Goal: Check status: Check status

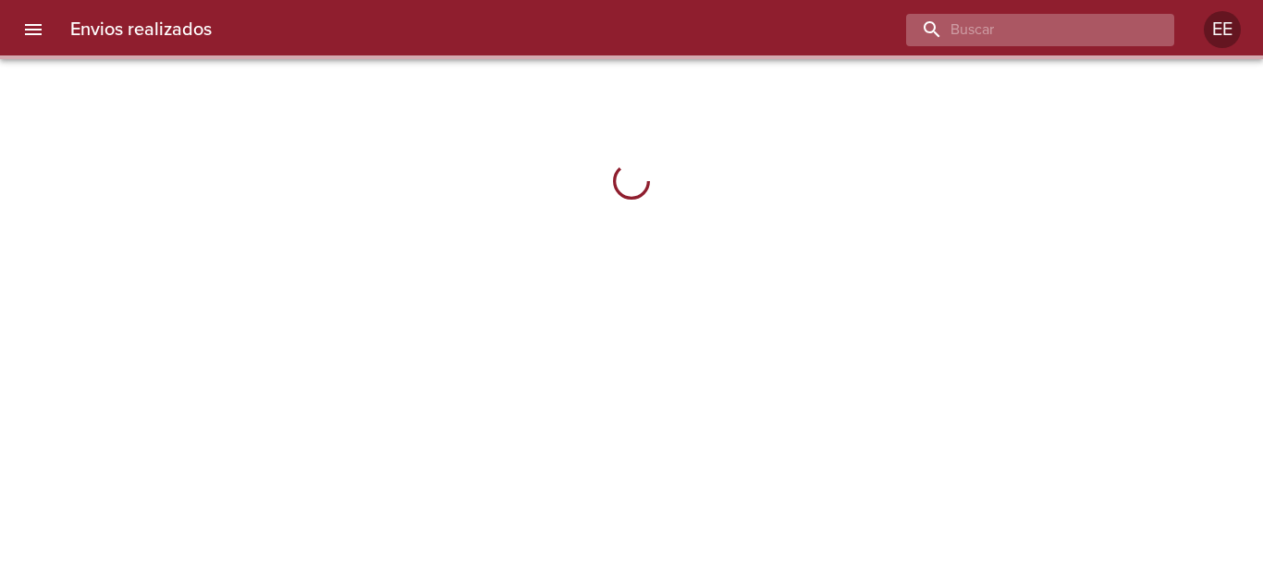
click at [1090, 31] on input "buscar" at bounding box center [1024, 30] width 237 height 32
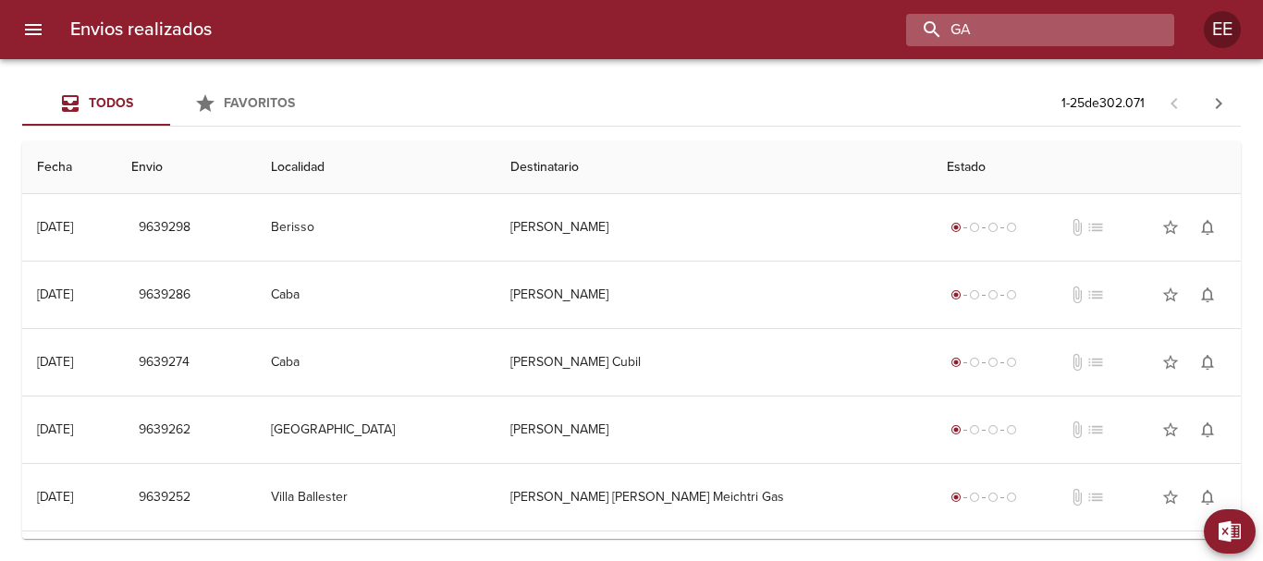
type input "G"
type input "[PERSON_NAME]"
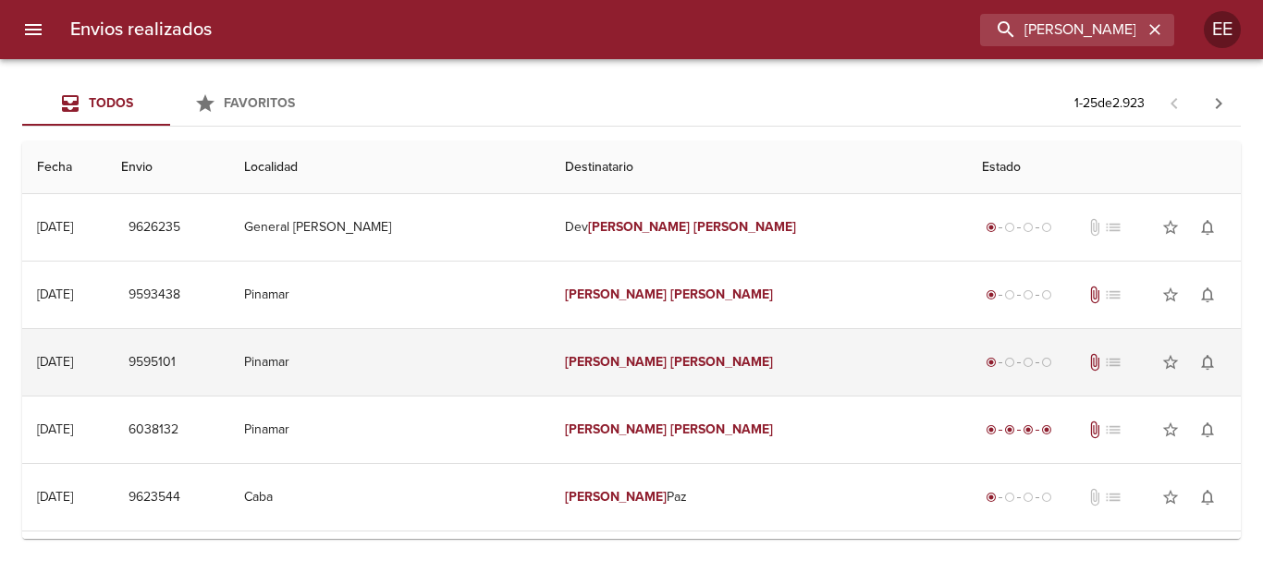
click at [637, 367] on em "[PERSON_NAME]" at bounding box center [616, 362] width 103 height 16
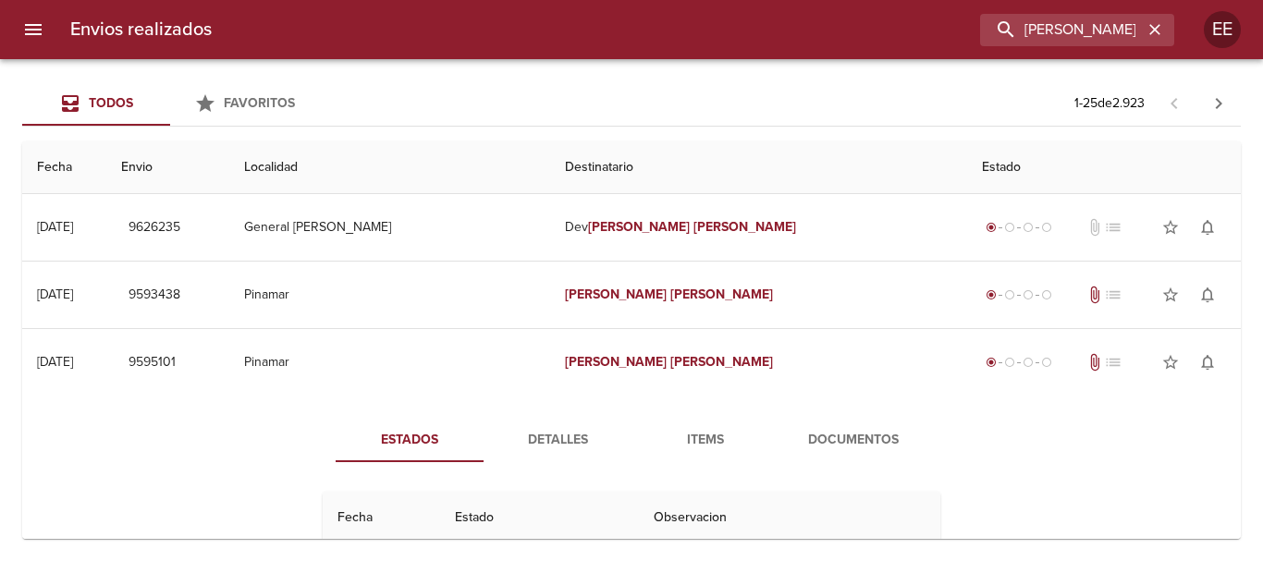
scroll to position [92, 0]
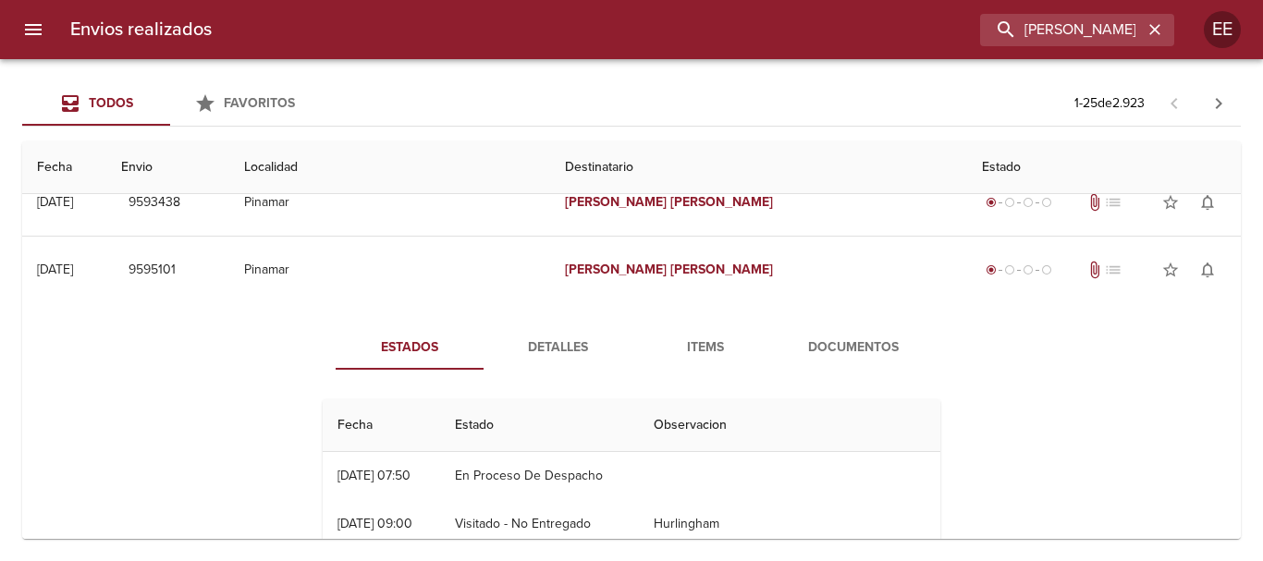
click at [566, 348] on span "Detalles" at bounding box center [557, 347] width 126 height 23
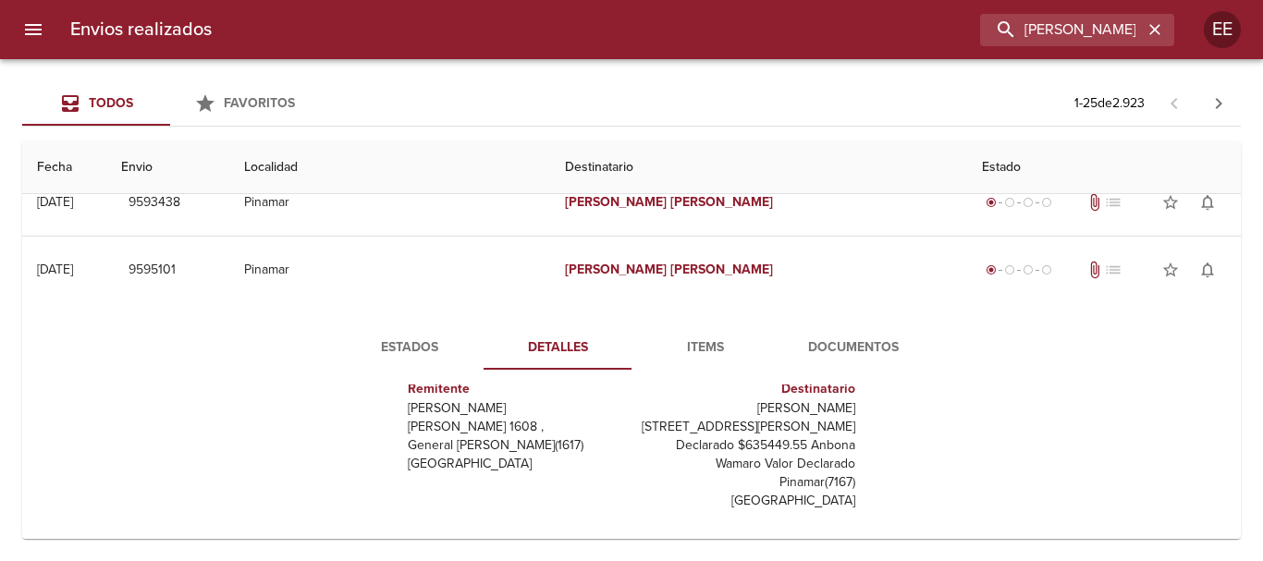
scroll to position [0, 0]
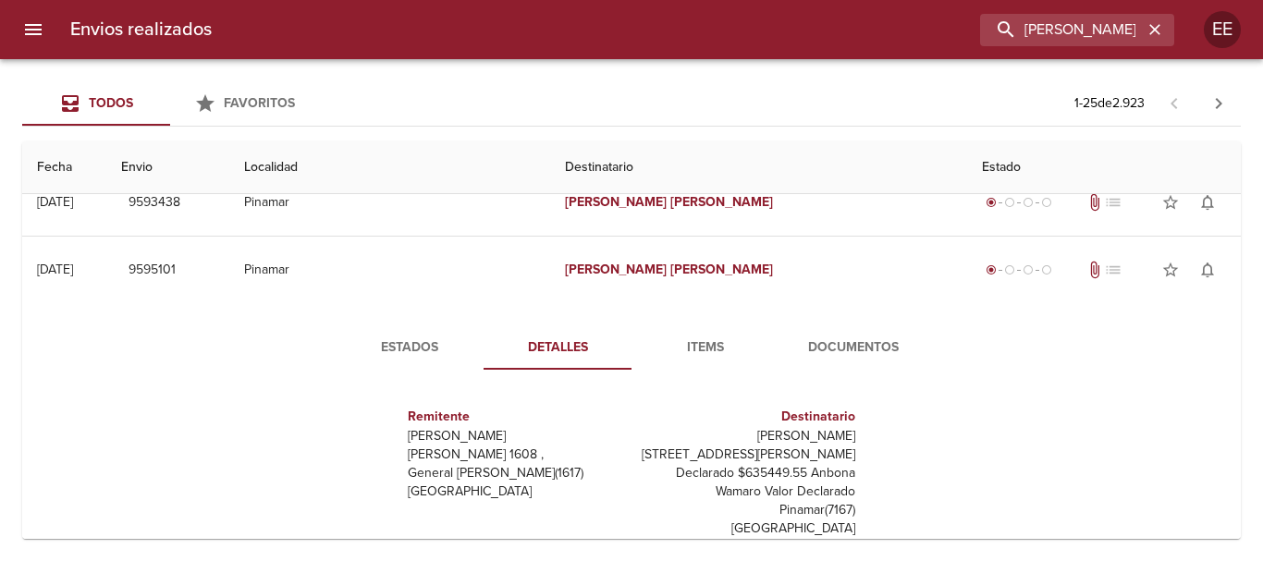
click at [707, 350] on span "Items" at bounding box center [705, 347] width 126 height 23
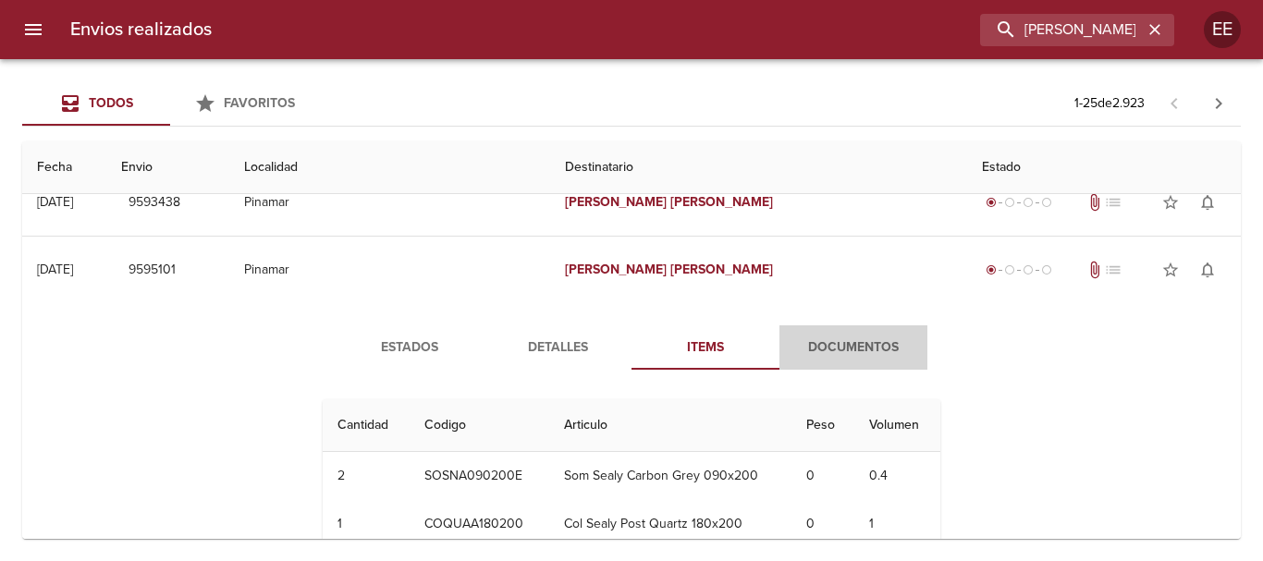
click at [779, 353] on button "Documentos" at bounding box center [853, 347] width 148 height 44
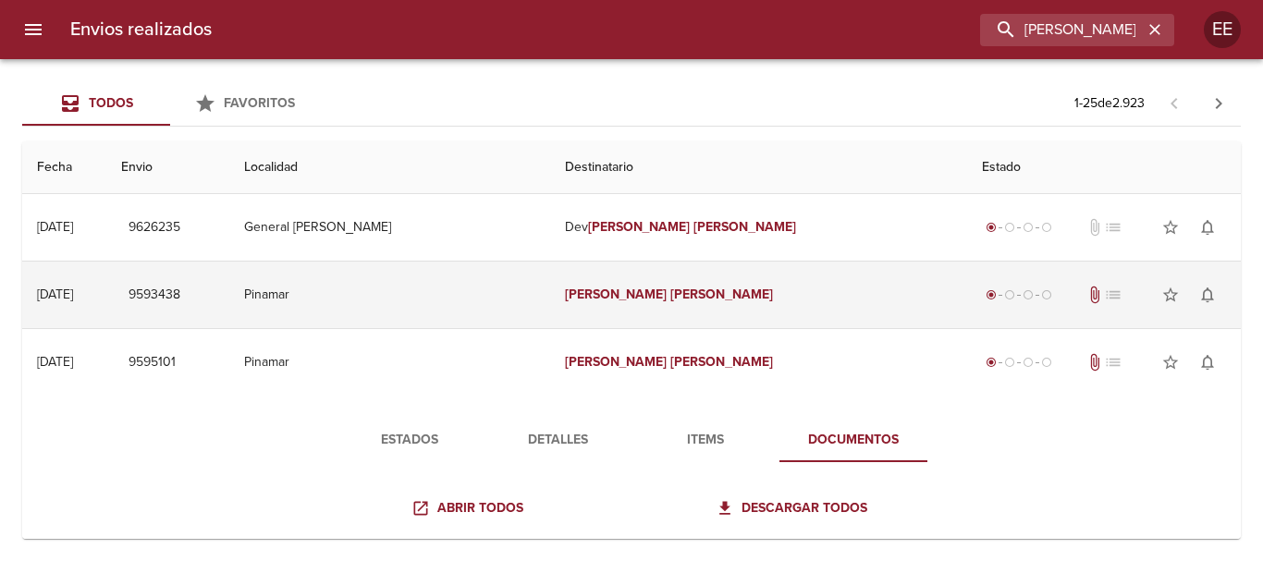
click at [682, 299] on em "[PERSON_NAME]" at bounding box center [721, 295] width 103 height 16
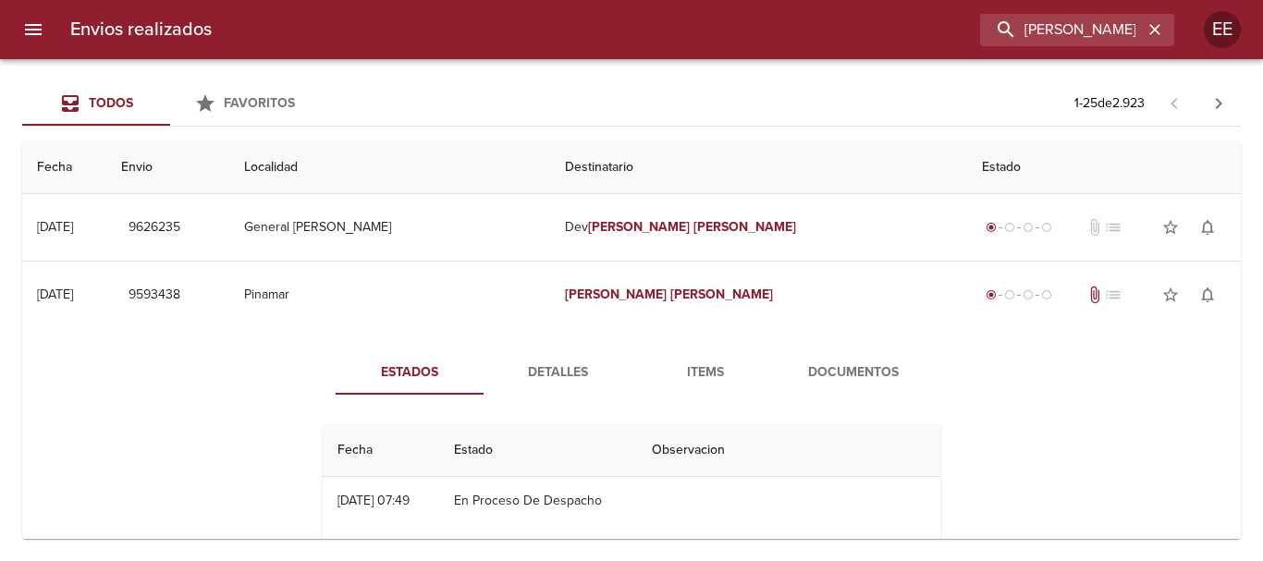
drag, startPoint x: 589, startPoint y: 357, endPoint x: 733, endPoint y: 382, distance: 146.3
click at [599, 357] on button "Detalles" at bounding box center [557, 372] width 148 height 44
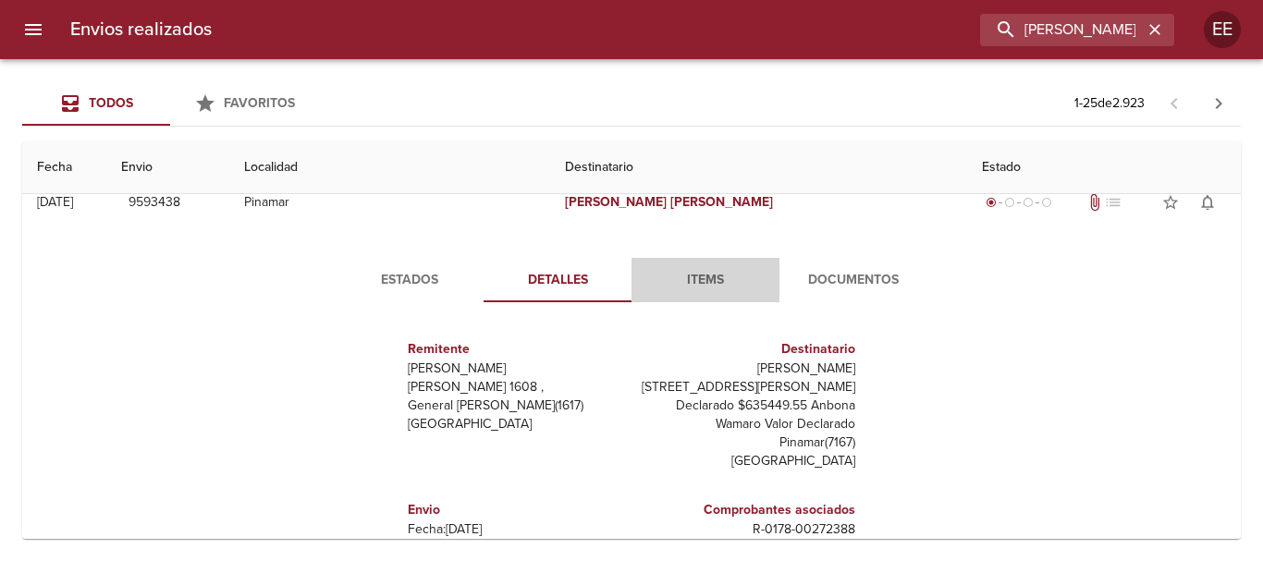
click at [704, 275] on span "Items" at bounding box center [705, 280] width 126 height 23
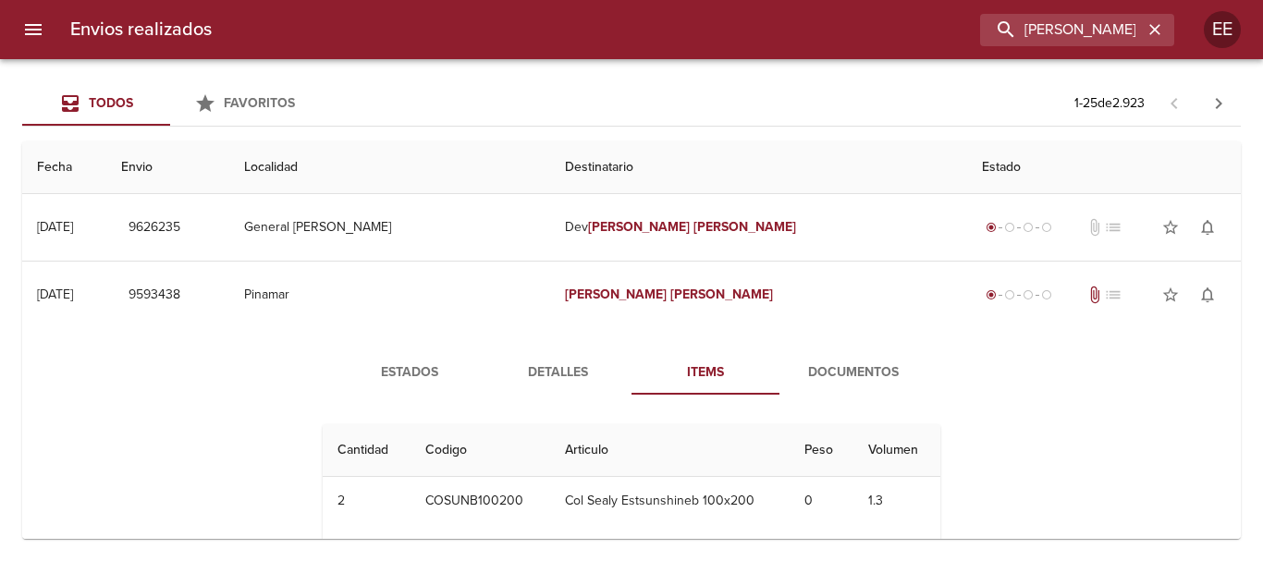
click at [827, 387] on button "Documentos" at bounding box center [853, 372] width 148 height 44
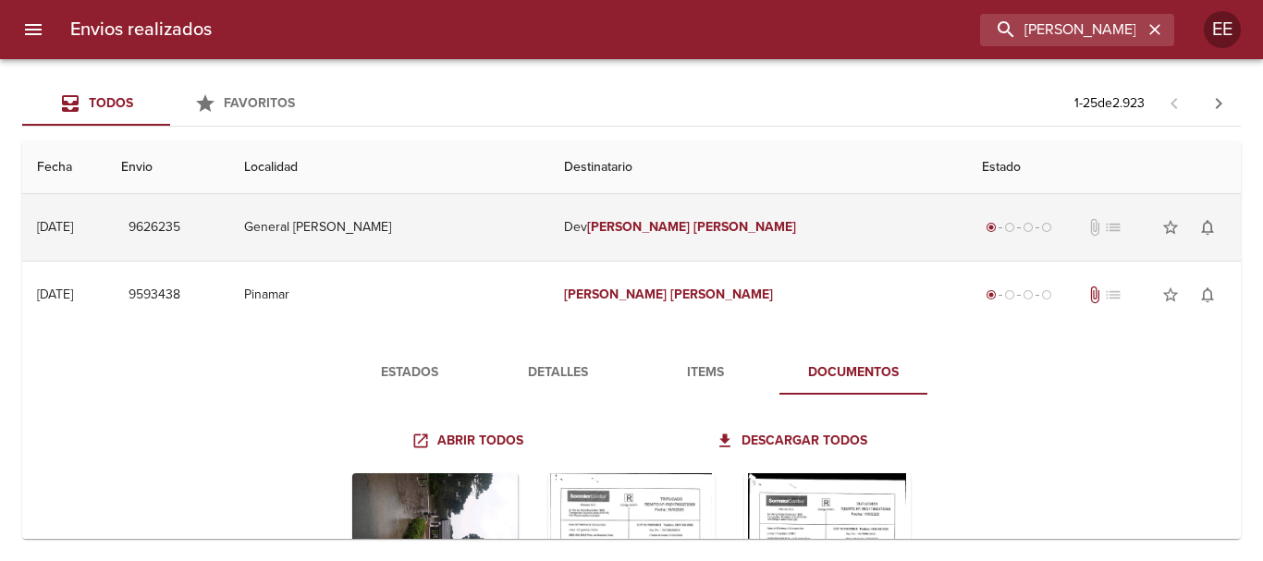
click at [645, 221] on em "[PERSON_NAME]" at bounding box center [638, 227] width 103 height 16
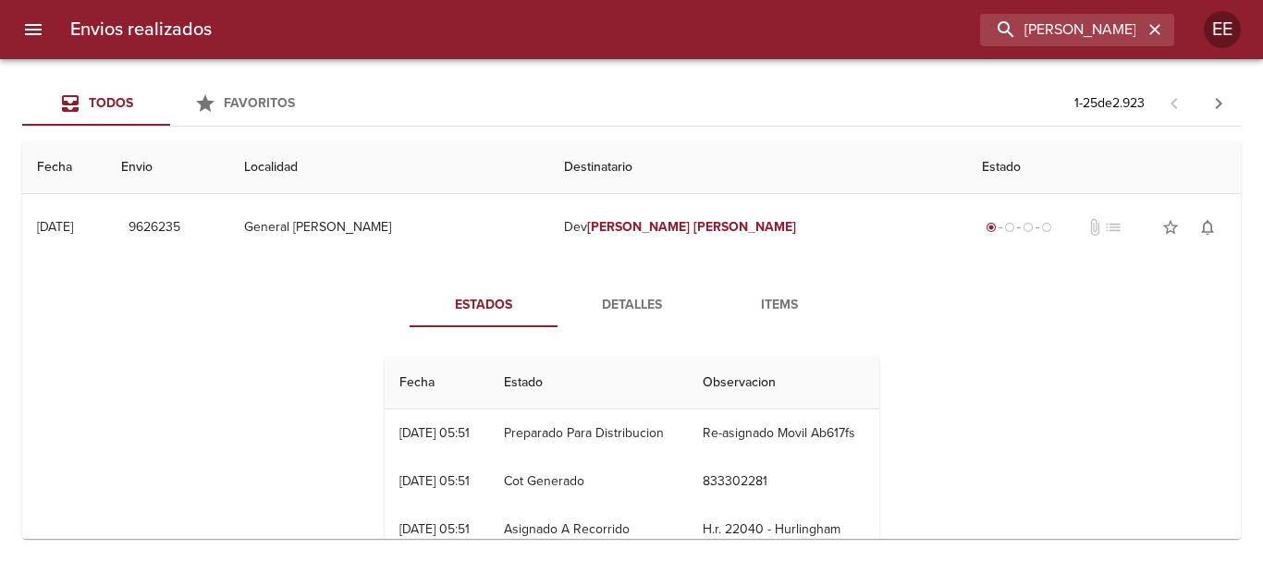
click at [636, 311] on span "Detalles" at bounding box center [631, 305] width 126 height 23
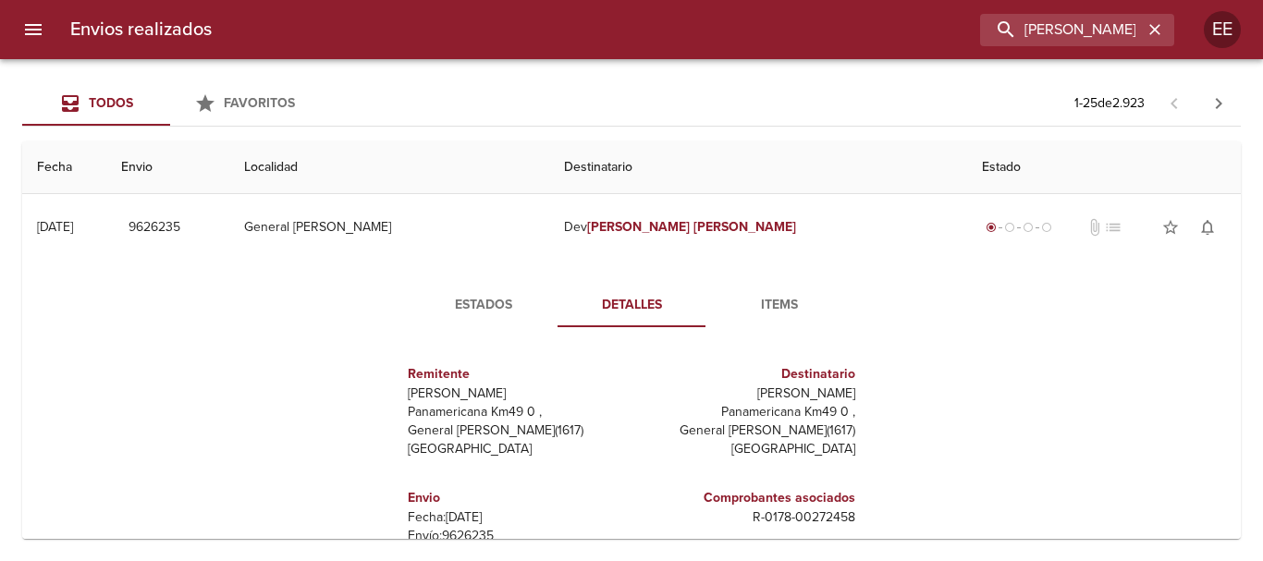
click at [763, 301] on span "Items" at bounding box center [779, 305] width 126 height 23
